Goal: Transaction & Acquisition: Download file/media

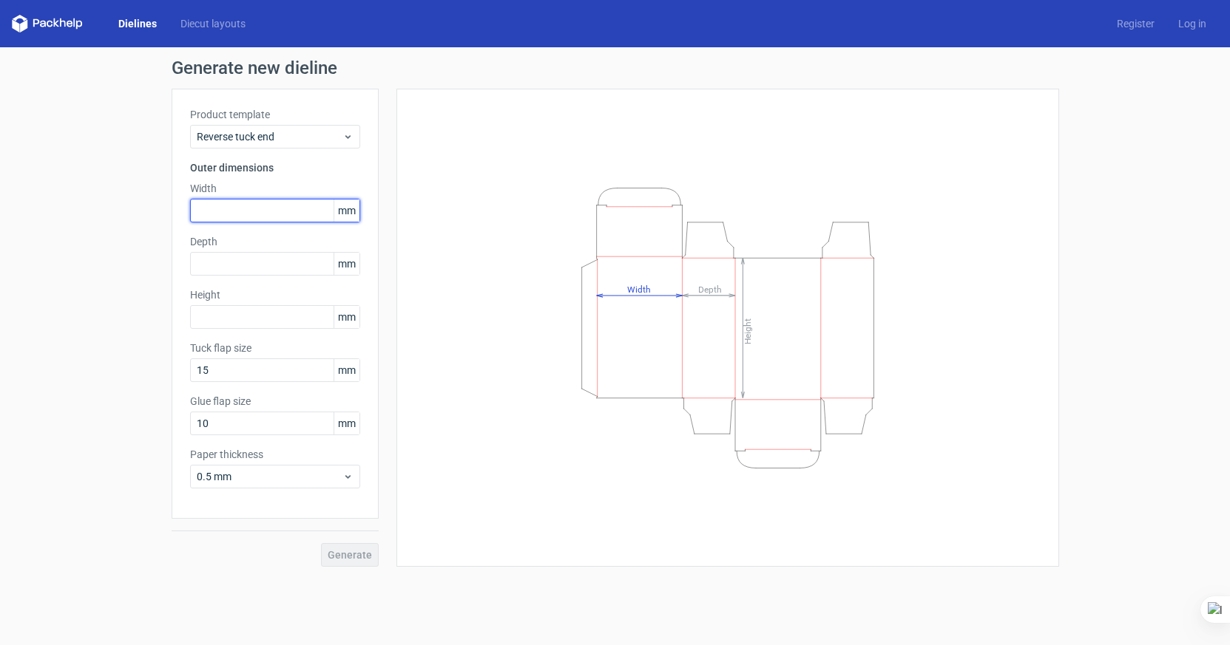
click at [252, 203] on input "text" at bounding box center [275, 211] width 170 height 24
type input "70"
type input "40"
type input "105"
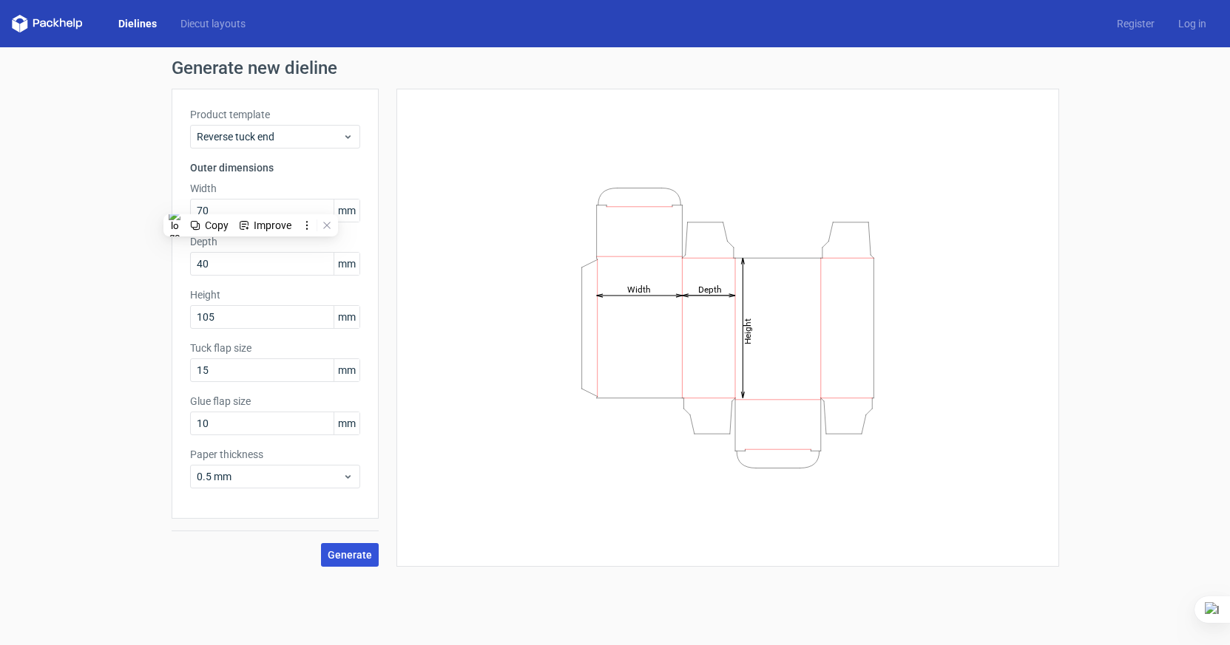
click at [365, 556] on span "Generate" at bounding box center [350, 555] width 44 height 10
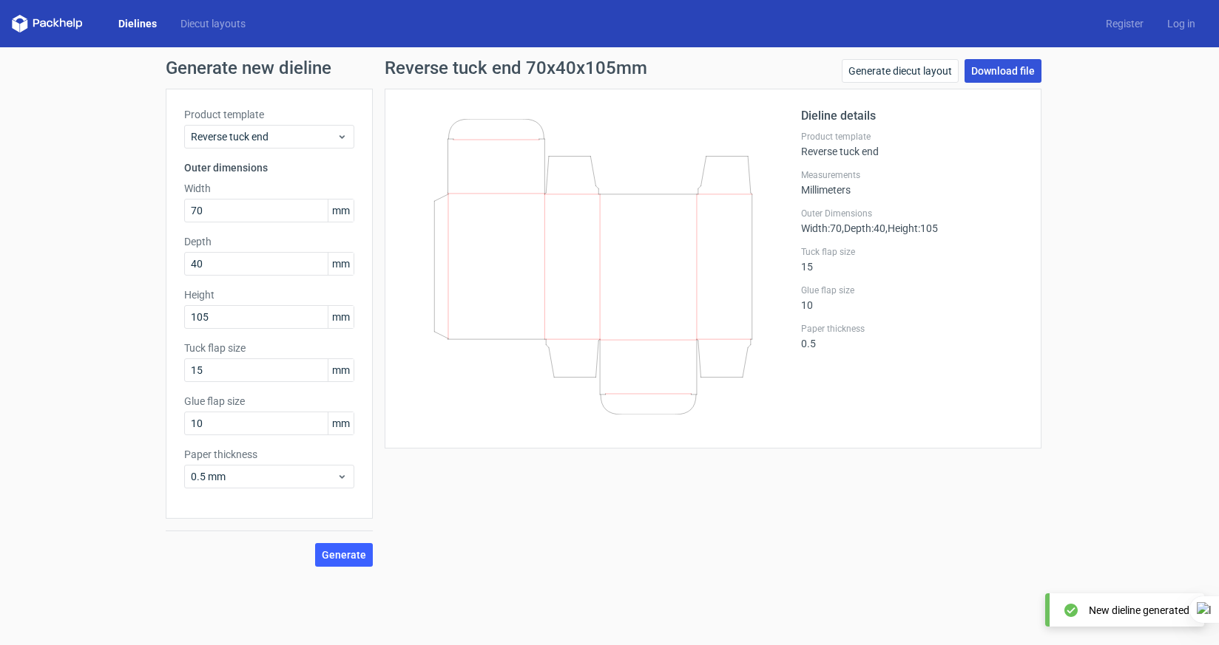
click at [999, 67] on link "Download file" at bounding box center [1002, 71] width 77 height 24
